Goal: Information Seeking & Learning: Learn about a topic

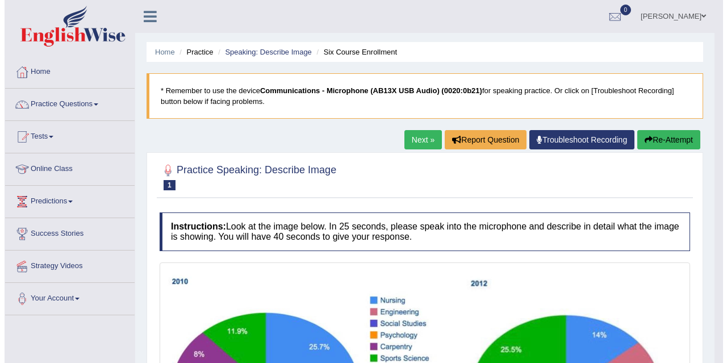
scroll to position [1, 0]
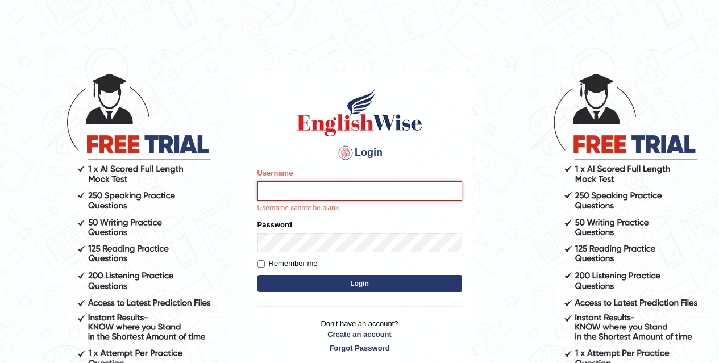
click at [367, 192] on input "Username" at bounding box center [359, 190] width 205 height 19
type input "Chirag6679"
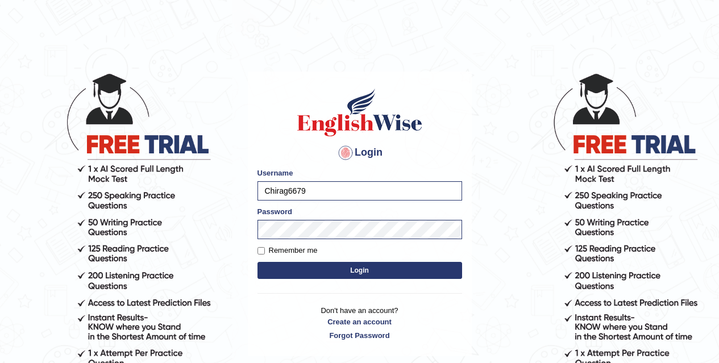
click at [369, 259] on form "Please fix the following errors: Username Chirag6679 Password Remember me Login" at bounding box center [359, 225] width 205 height 114
click at [371, 269] on button "Login" at bounding box center [359, 270] width 205 height 17
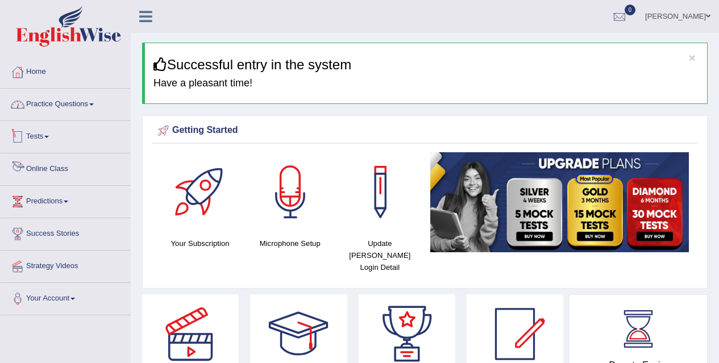
click at [88, 99] on link "Practice Questions" at bounding box center [66, 103] width 130 height 28
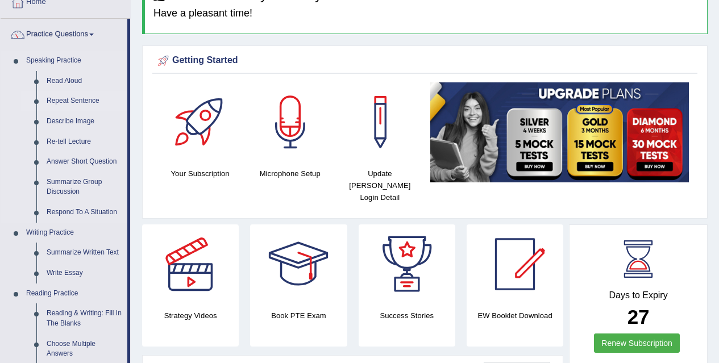
scroll to position [69, 0]
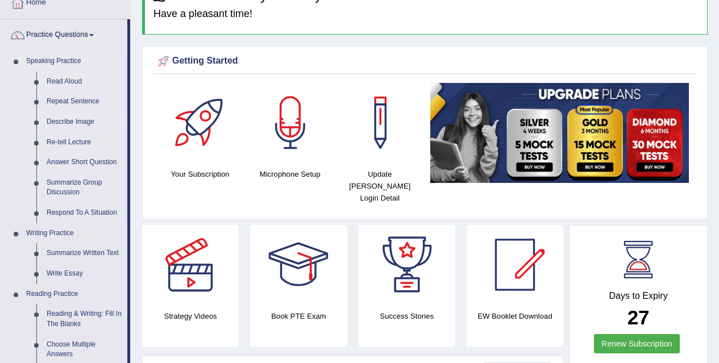
click at [76, 120] on link "Describe Image" at bounding box center [84, 122] width 86 height 20
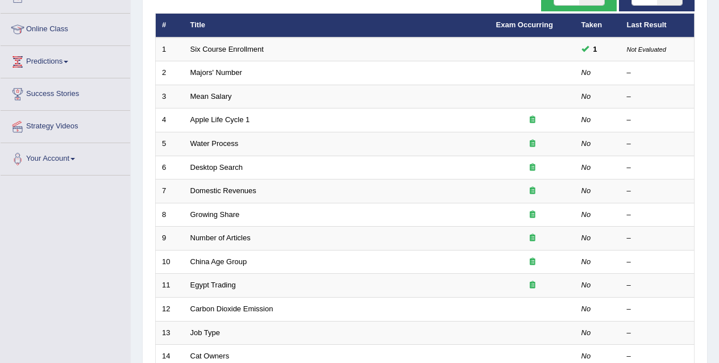
scroll to position [139, 0]
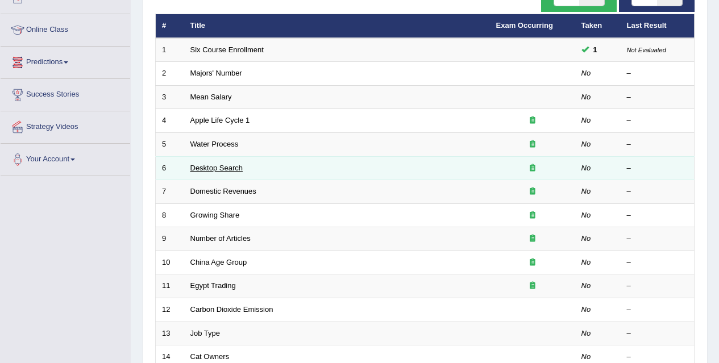
click at [213, 168] on link "Desktop Search" at bounding box center [216, 168] width 53 height 9
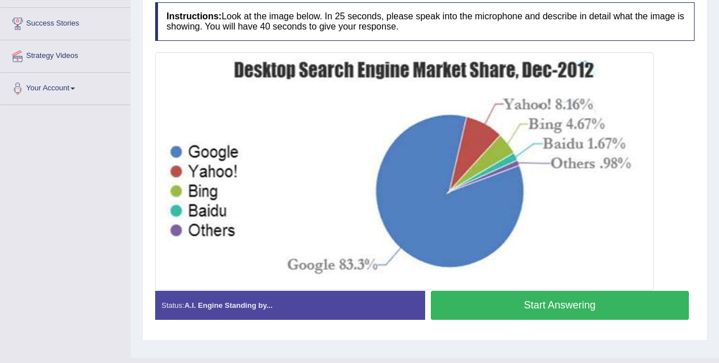
scroll to position [211, 0]
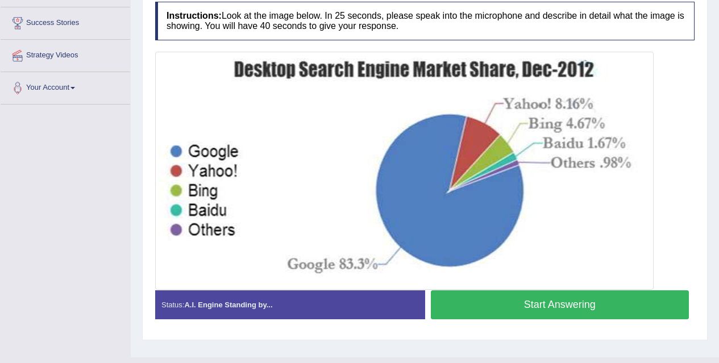
click at [485, 305] on button "Start Answering" at bounding box center [560, 304] width 259 height 29
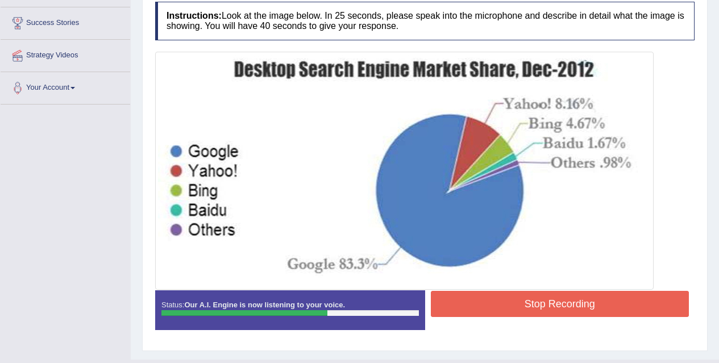
click at [483, 305] on button "Stop Recording" at bounding box center [560, 304] width 259 height 26
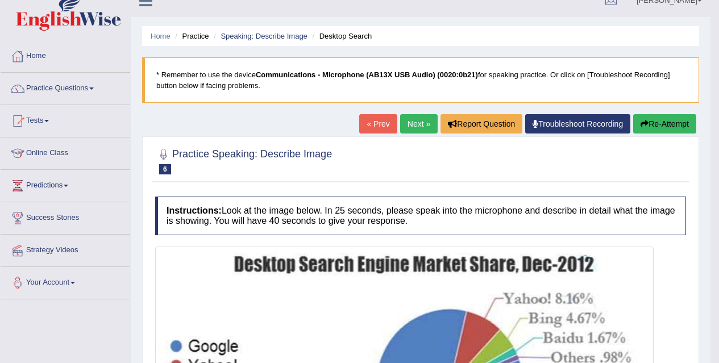
scroll to position [15, 0]
click at [662, 124] on button "Re-Attempt" at bounding box center [664, 124] width 63 height 19
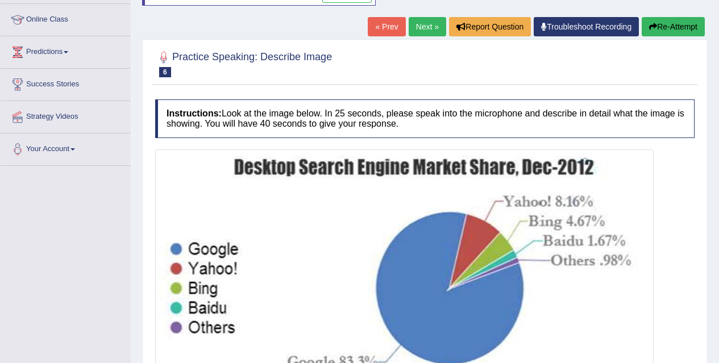
scroll to position [262, 0]
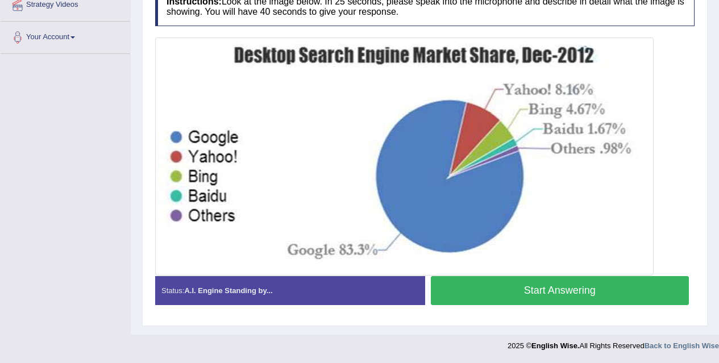
click at [530, 296] on button "Start Answering" at bounding box center [560, 290] width 259 height 29
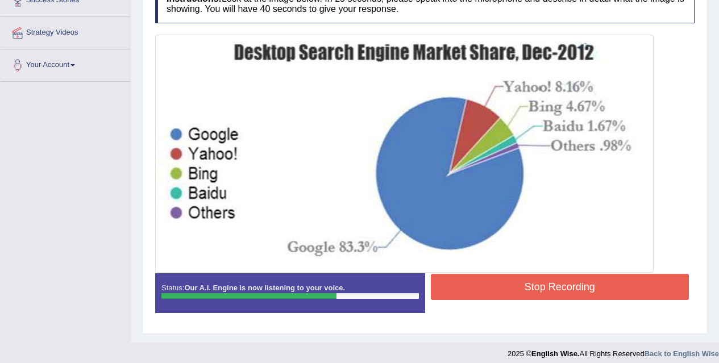
click at [540, 293] on button "Stop Recording" at bounding box center [560, 287] width 259 height 26
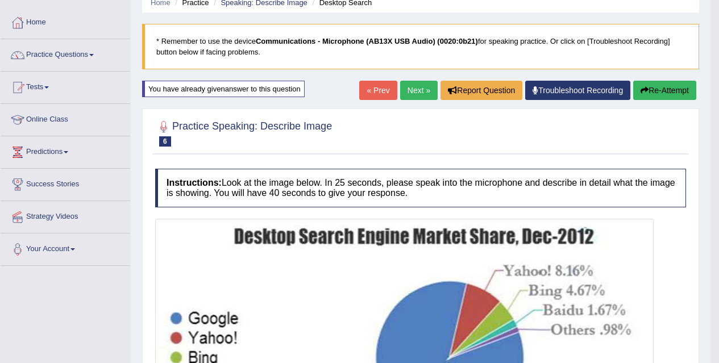
scroll to position [39, 0]
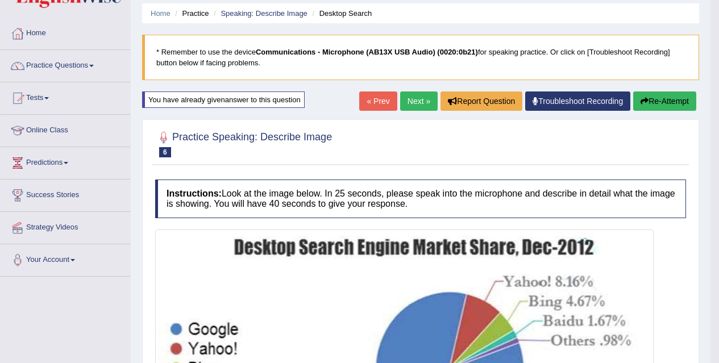
click at [422, 98] on link "Next »" at bounding box center [419, 100] width 38 height 19
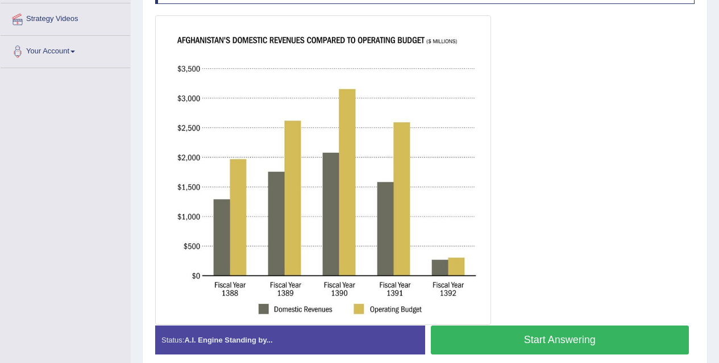
scroll to position [249, 0]
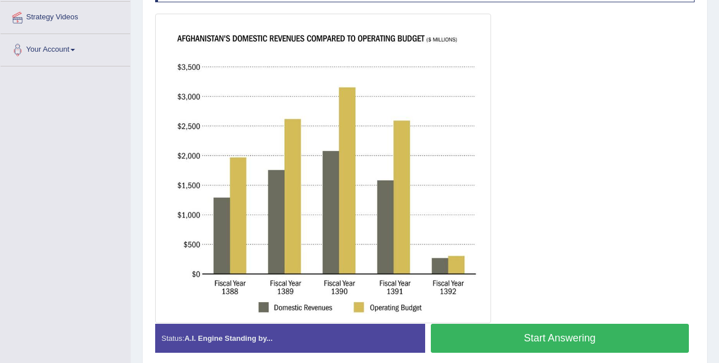
click at [539, 346] on button "Start Answering" at bounding box center [560, 338] width 259 height 29
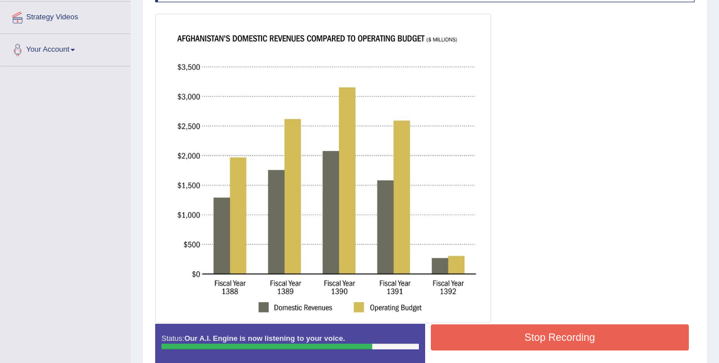
click at [543, 346] on button "Stop Recording" at bounding box center [560, 338] width 259 height 26
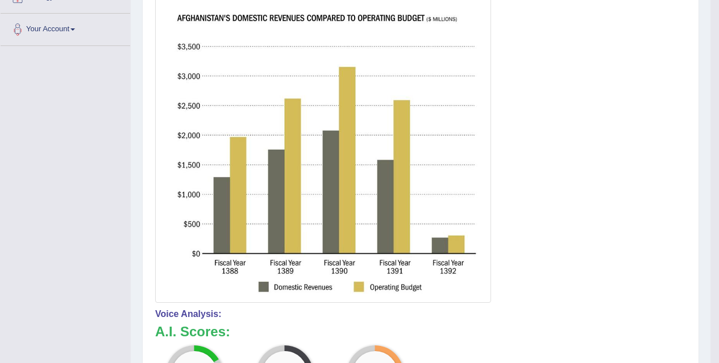
scroll to position [538, 0]
